Goal: Browse casually: Explore the website without a specific task or goal

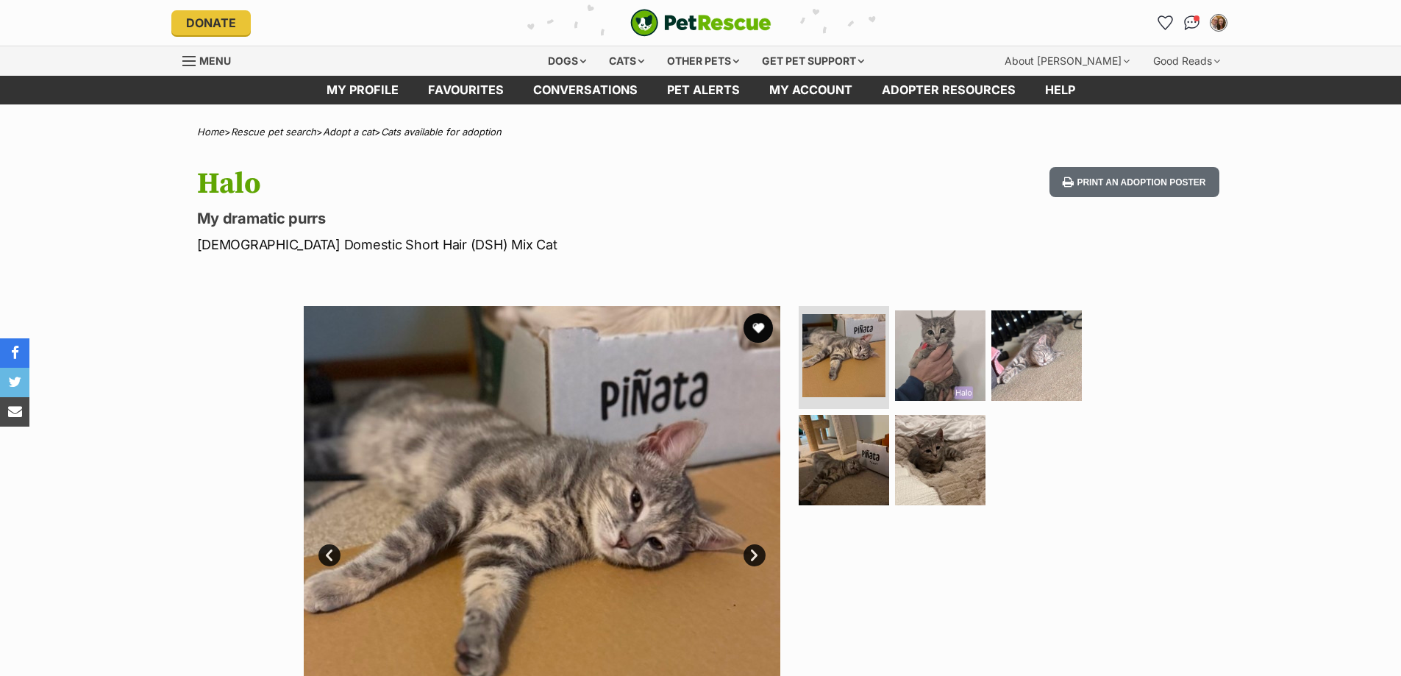
click at [918, 377] on img at bounding box center [940, 355] width 90 height 90
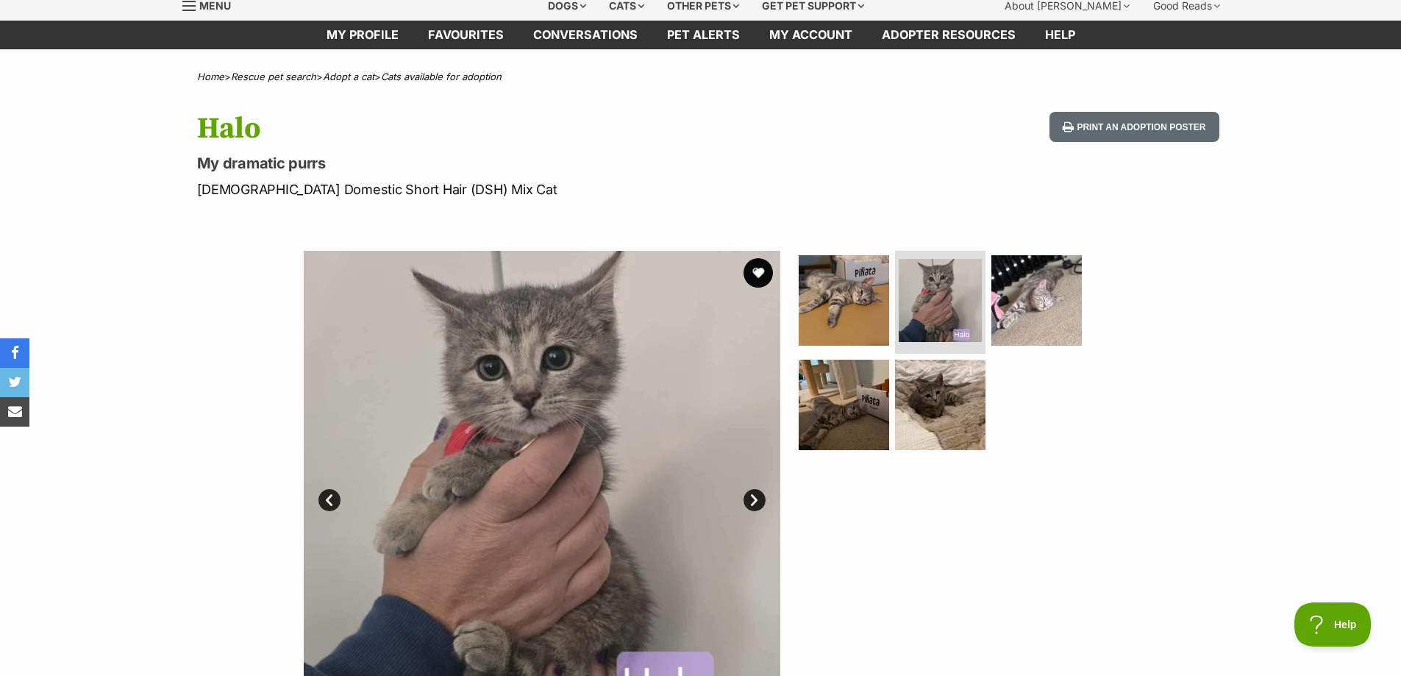
scroll to position [147, 0]
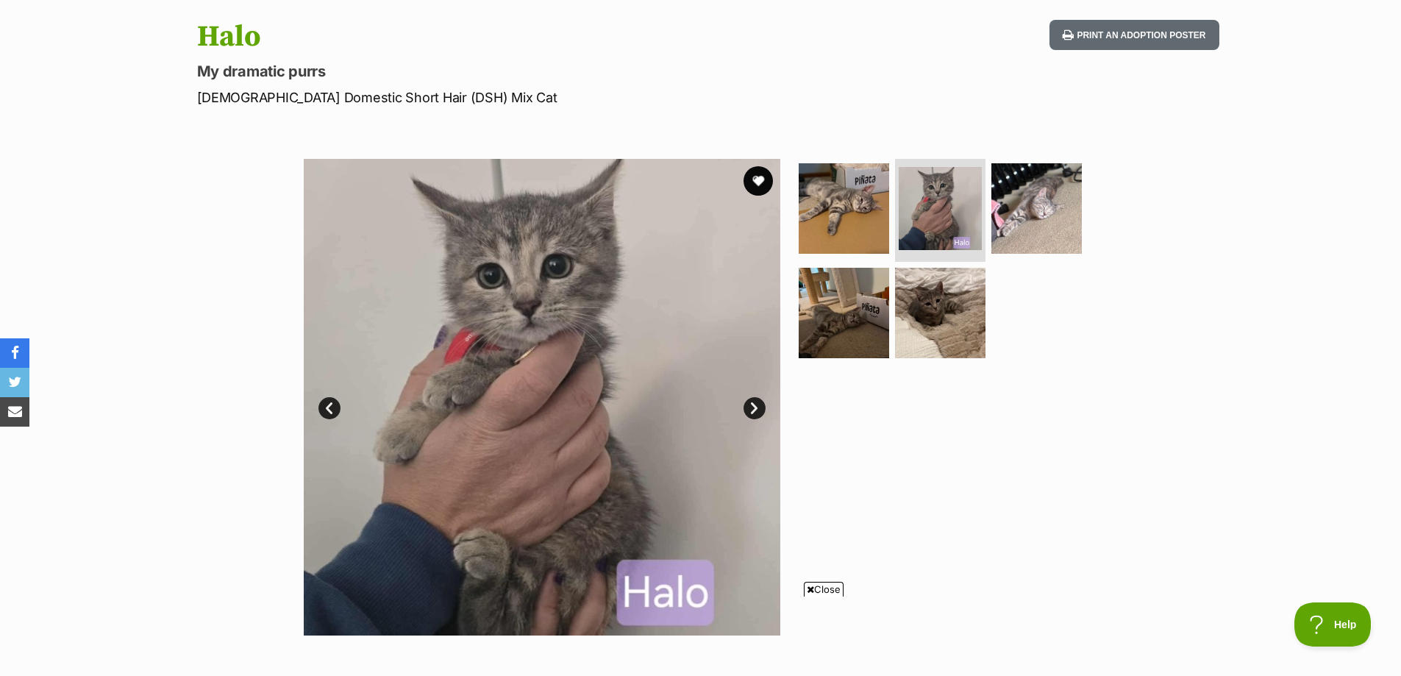
click at [1125, 515] on div "Available 2 of 5 images 2 of 5 images 2 of 5 images 2 of 5 images 2 of 5 images…" at bounding box center [700, 386] width 1401 height 499
click at [815, 591] on span "Close" at bounding box center [824, 589] width 40 height 15
click at [859, 224] on img at bounding box center [844, 208] width 95 height 95
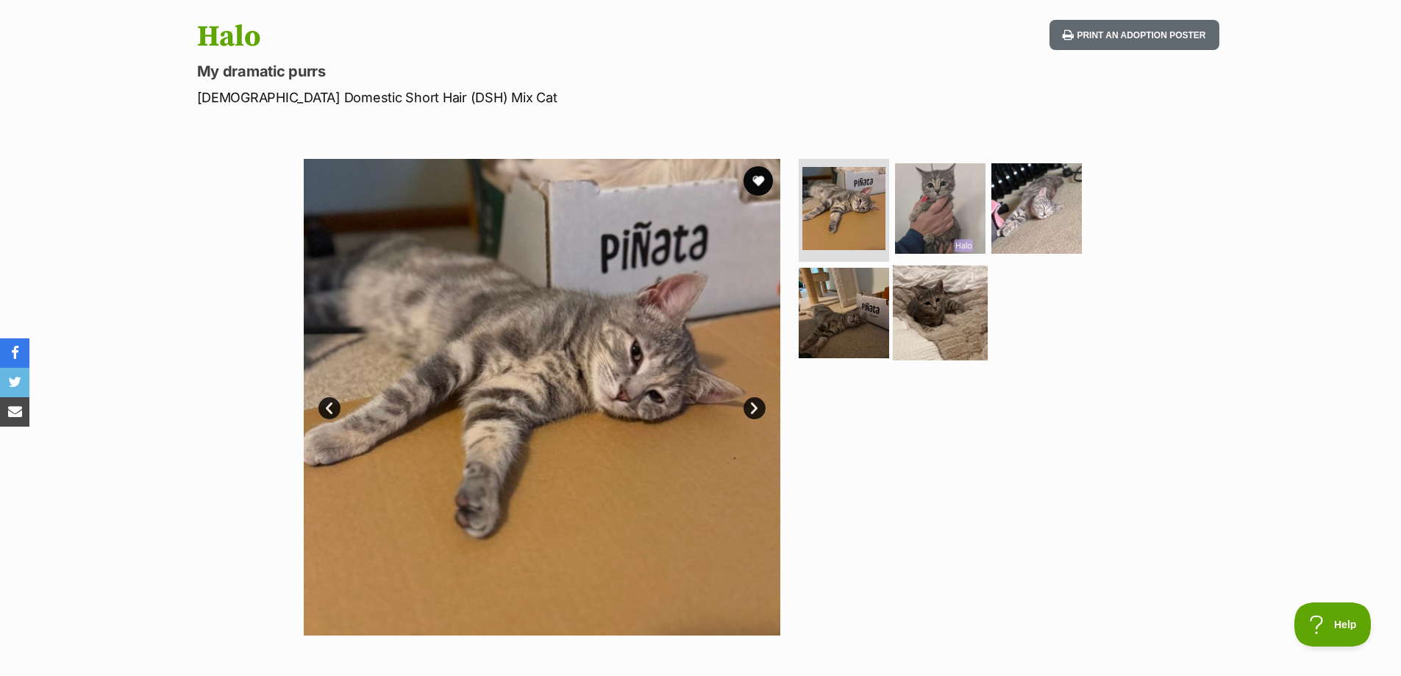
click at [952, 313] on img at bounding box center [940, 312] width 95 height 95
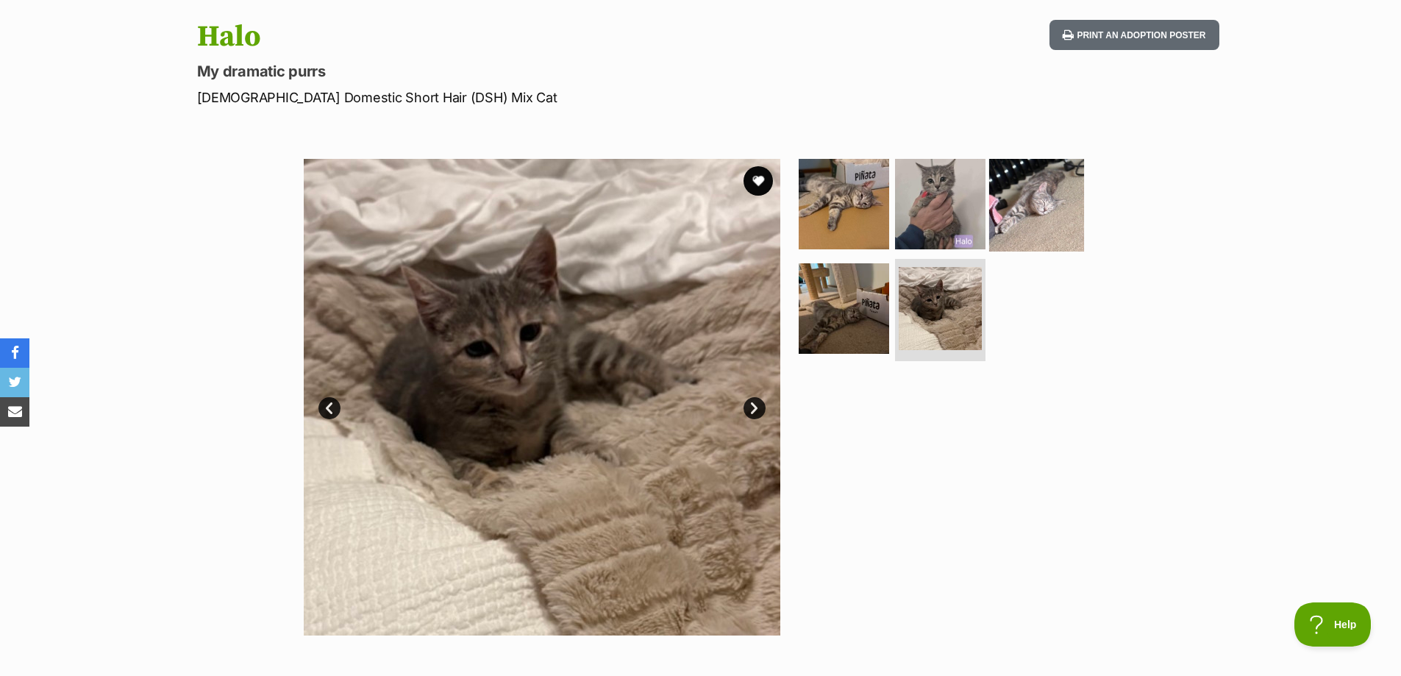
scroll to position [0, 0]
click at [1022, 219] on img at bounding box center [1036, 204] width 95 height 95
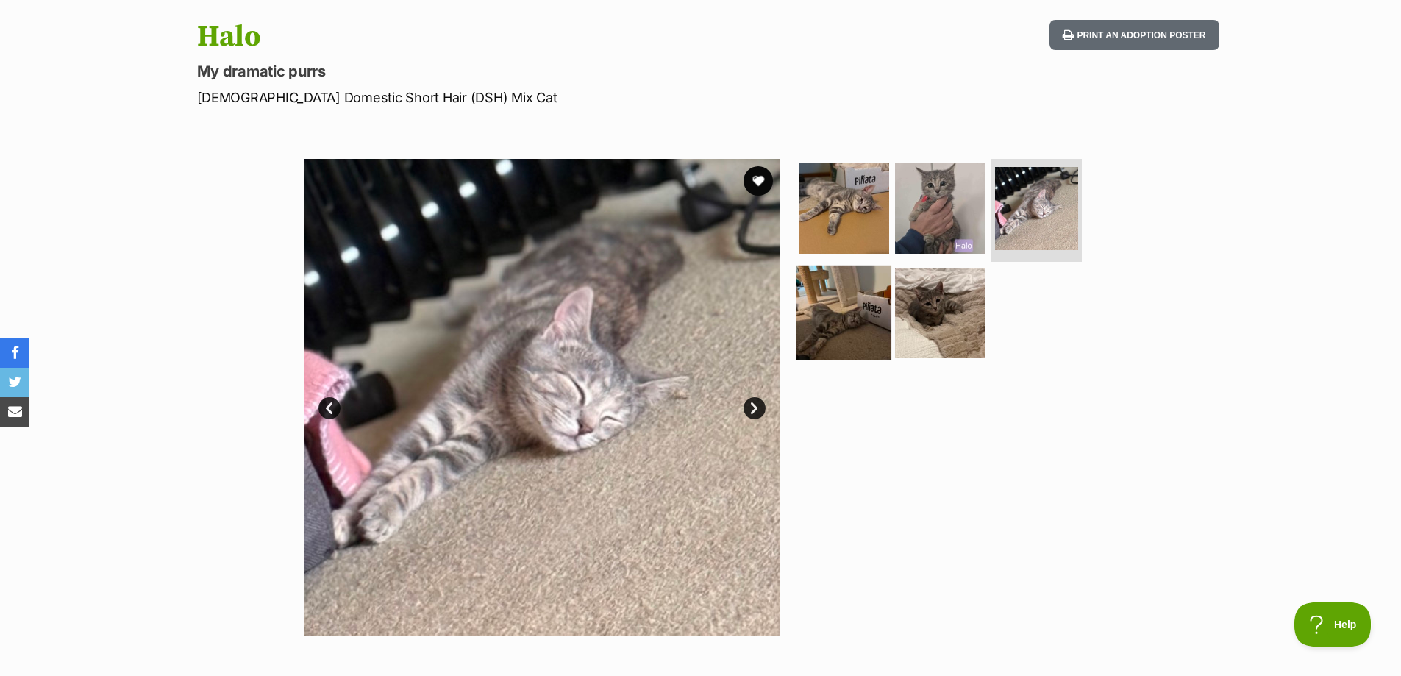
click at [846, 320] on img at bounding box center [844, 312] width 95 height 95
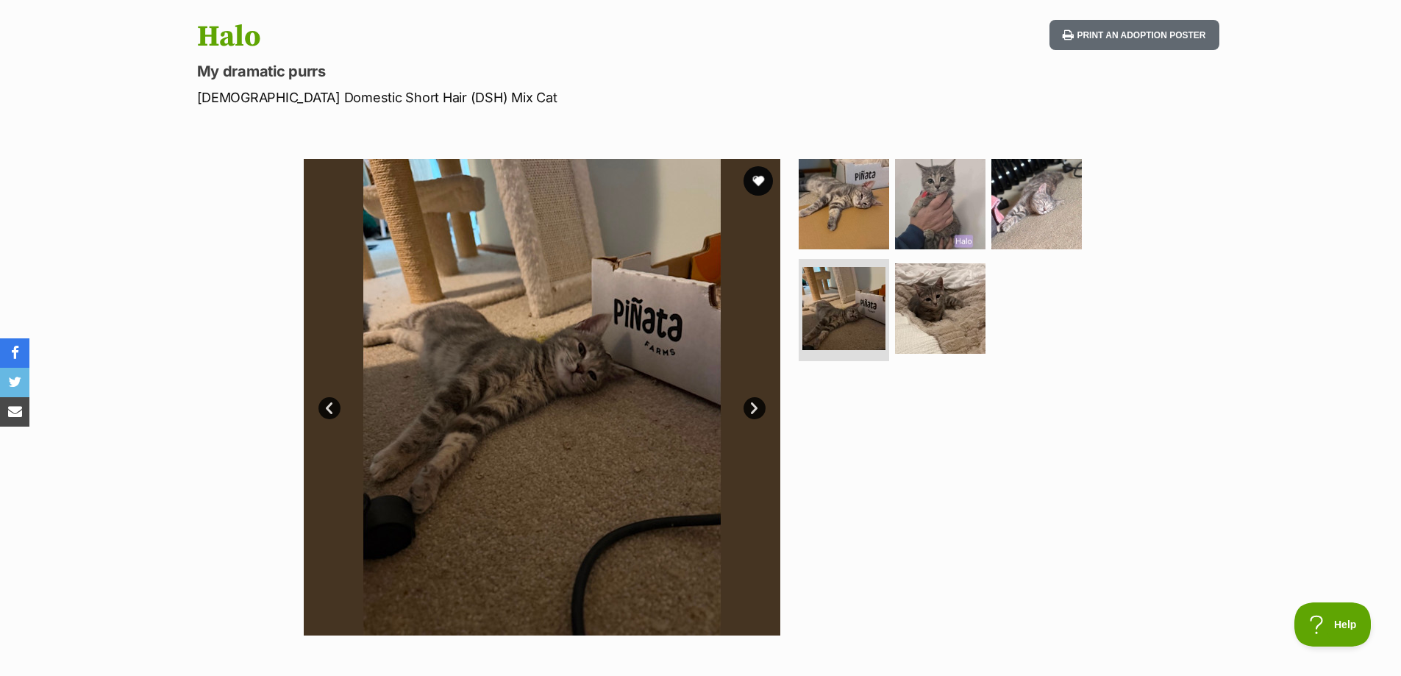
click at [1031, 537] on div at bounding box center [947, 397] width 302 height 477
click at [1082, 494] on div at bounding box center [947, 397] width 302 height 477
click at [927, 319] on img at bounding box center [940, 307] width 95 height 95
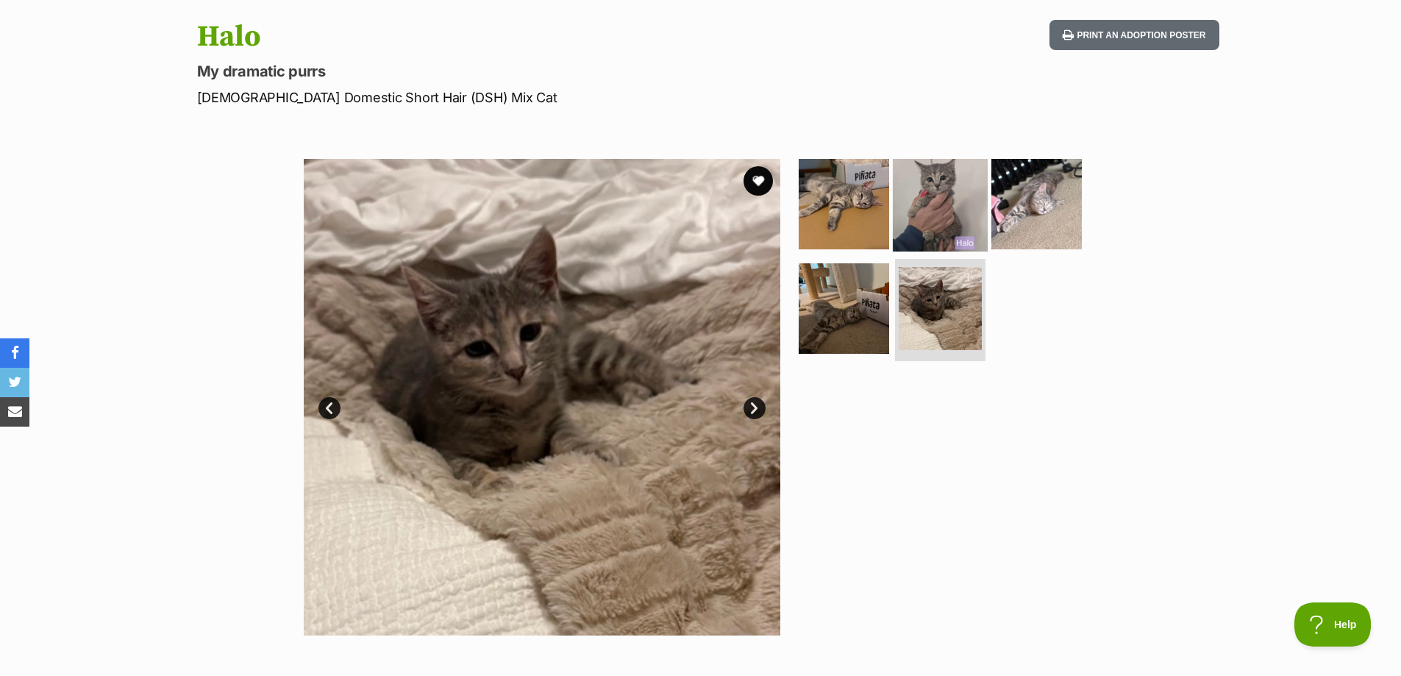
click at [951, 188] on img at bounding box center [940, 204] width 95 height 95
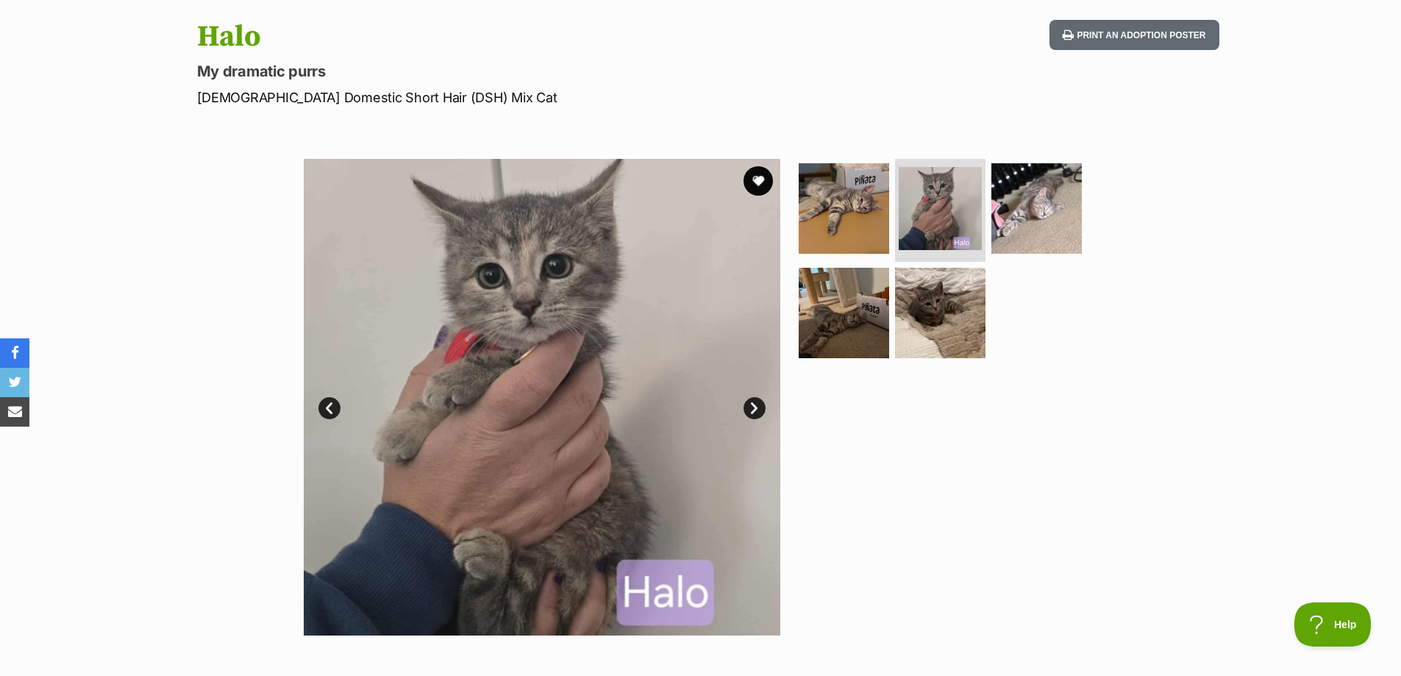
click at [1096, 469] on div at bounding box center [947, 397] width 302 height 477
